Goal: Information Seeking & Learning: Learn about a topic

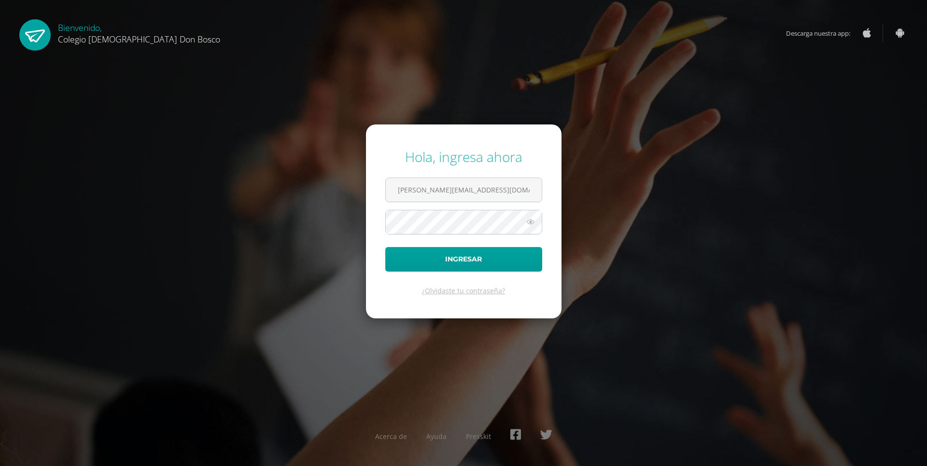
type input "[PERSON_NAME][EMAIL_ADDRESS][DOMAIN_NAME]"
click at [471, 264] on button "Ingresar" at bounding box center [463, 259] width 157 height 25
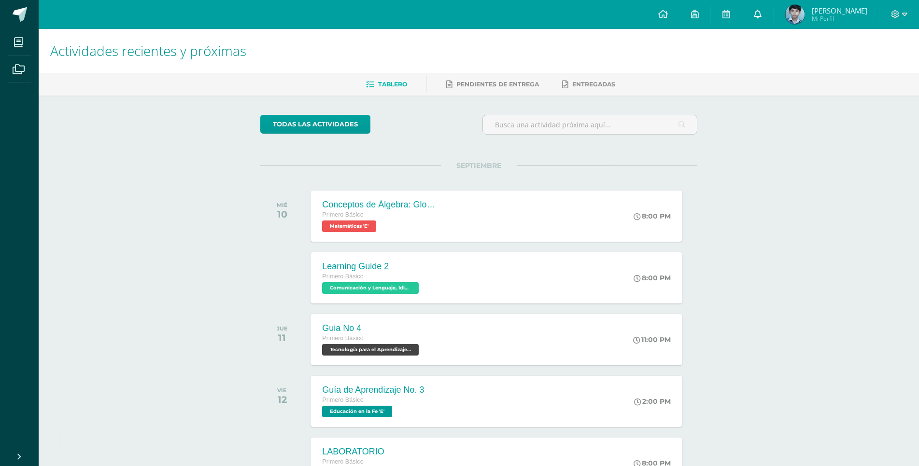
click at [761, 14] on icon at bounding box center [758, 14] width 8 height 9
click at [385, 285] on span "Comunicación y Lenguaje, Idioma Extranjero Inglés 'E'" at bounding box center [370, 288] width 98 height 12
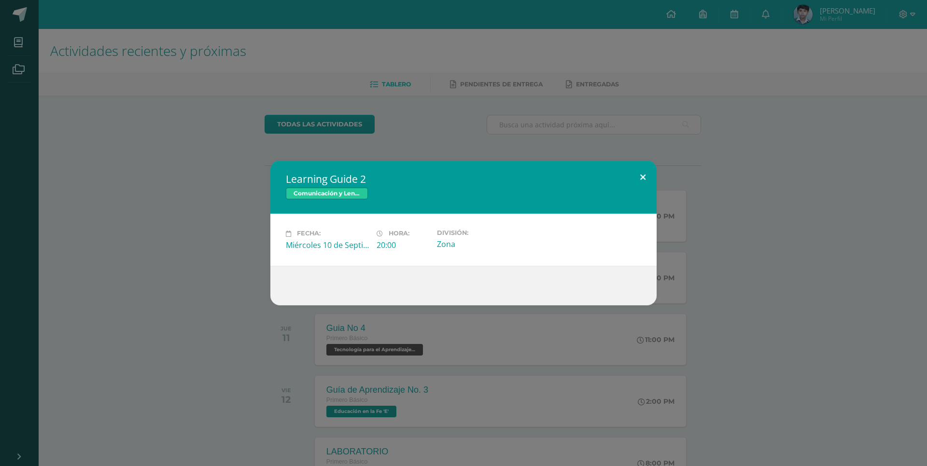
click at [643, 177] on button at bounding box center [643, 177] width 28 height 33
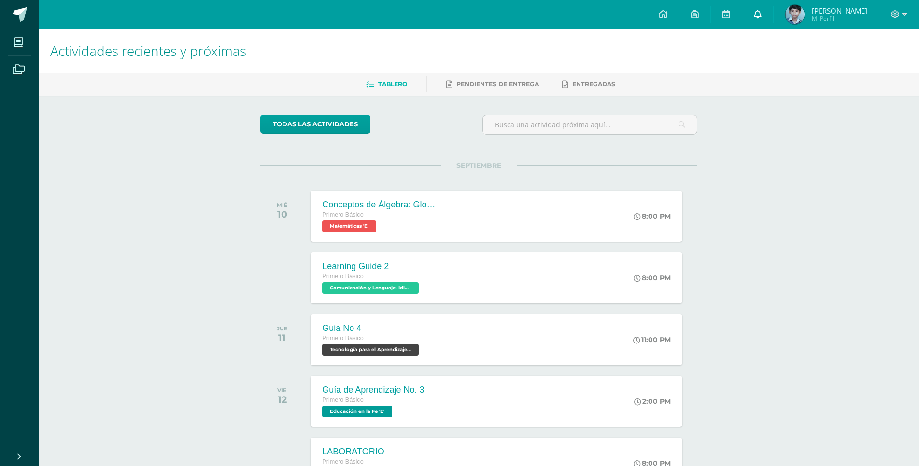
click at [771, 17] on link at bounding box center [757, 14] width 31 height 29
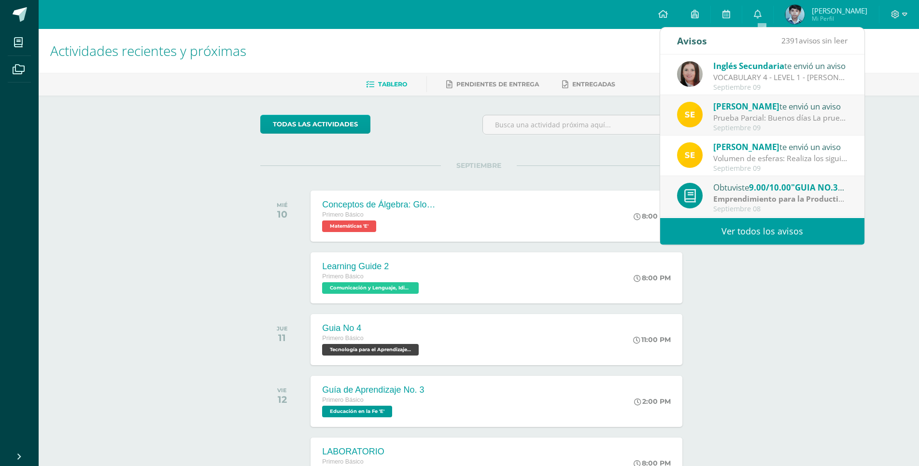
click at [753, 78] on div "VOCABULARY 4 - LEVEL 1 - KRISSETE RIVAS: Dear students, I'm sending you the doc…" at bounding box center [780, 77] width 134 height 11
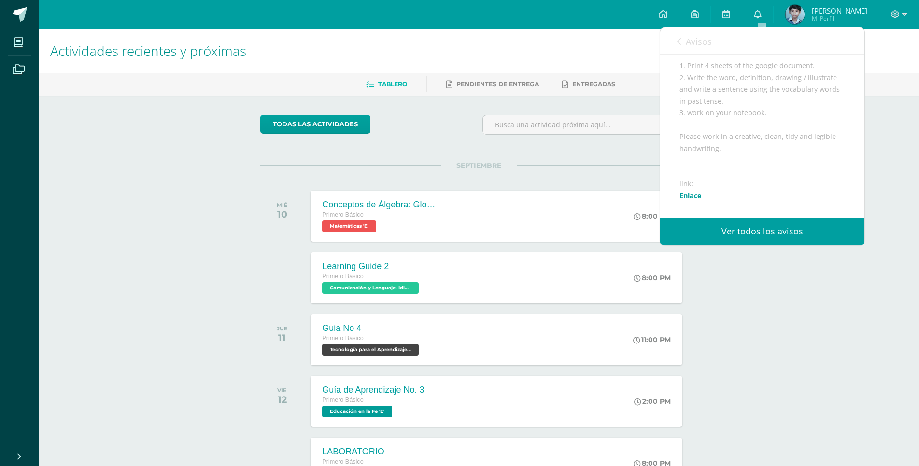
scroll to position [172, 0]
click at [694, 180] on link "Enlace" at bounding box center [690, 184] width 22 height 9
click at [895, 197] on div "Actividades recientes y próximas Tablero Pendientes de entrega Entregadas todas…" at bounding box center [479, 320] width 880 height 583
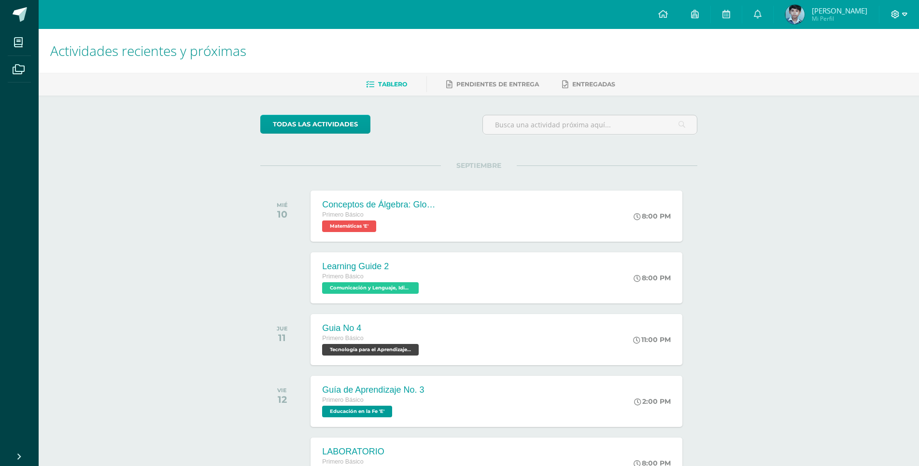
click at [902, 15] on icon at bounding box center [904, 14] width 5 height 9
click at [876, 66] on span "Cerrar sesión" at bounding box center [873, 65] width 43 height 9
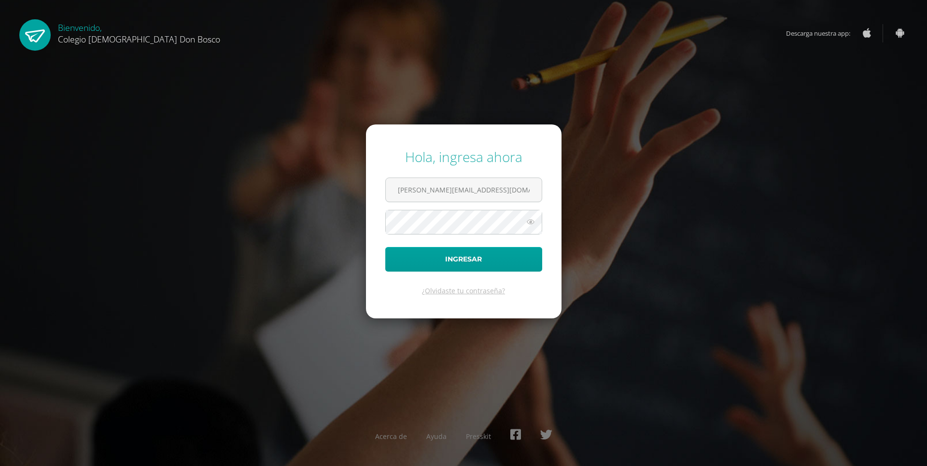
type input "w.vanegas.3bdb@gmail.com"
